Goal: Transaction & Acquisition: Purchase product/service

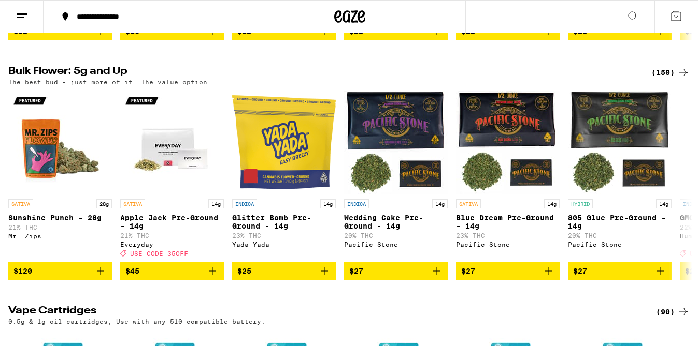
scroll to position [1016, 0]
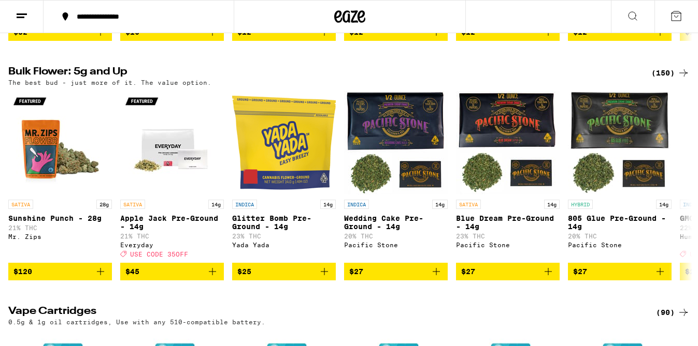
click at [659, 79] on div "(150)" at bounding box center [670, 73] width 38 height 12
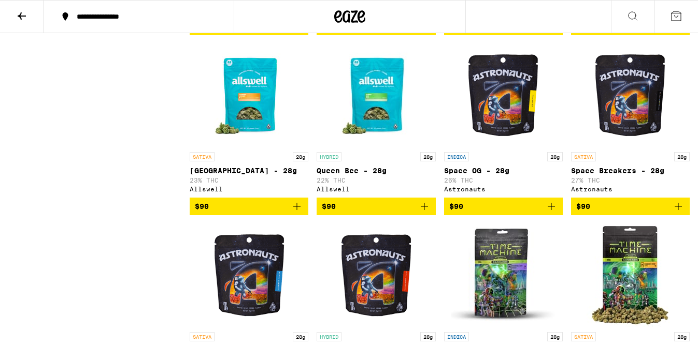
scroll to position [5002, 0]
